Goal: Navigation & Orientation: Find specific page/section

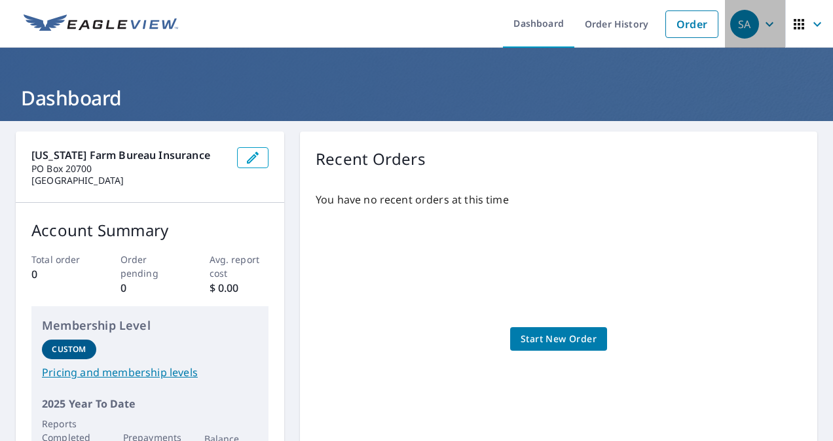
click at [762, 22] on icon "button" at bounding box center [770, 24] width 16 height 16
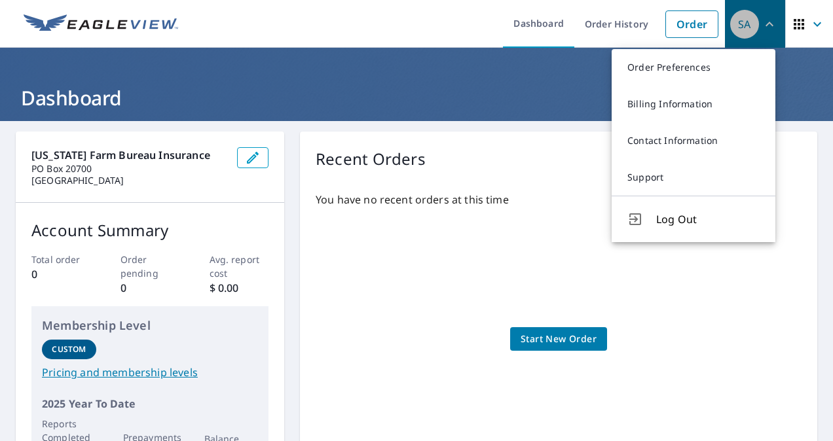
click at [765, 22] on icon "button" at bounding box center [769, 24] width 8 height 5
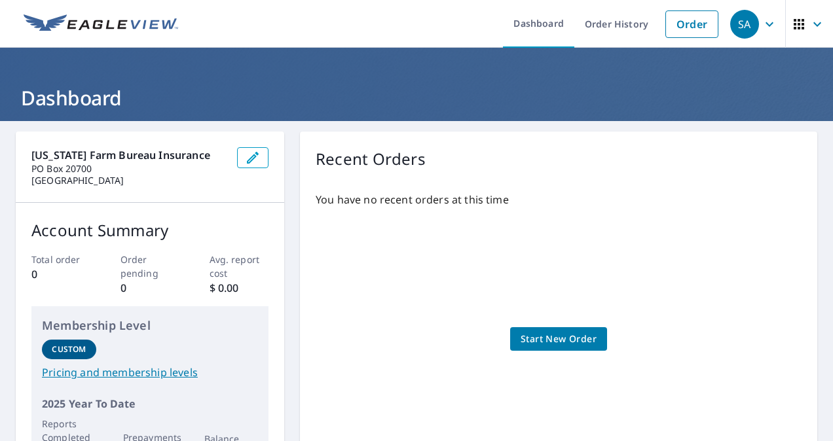
click at [738, 20] on div "SA" at bounding box center [744, 24] width 29 height 29
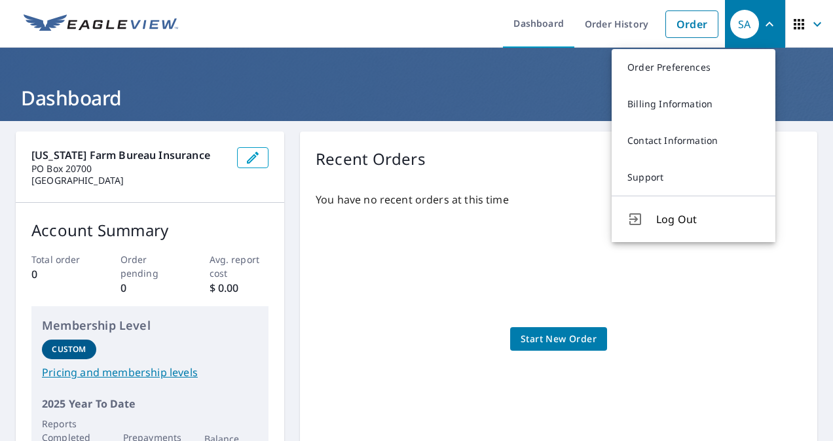
drag, startPoint x: 738, startPoint y: 20, endPoint x: 381, endPoint y: 13, distance: 356.9
click at [381, 13] on ul "Dashboard Order History Order" at bounding box center [455, 24] width 539 height 48
